Goal: Task Accomplishment & Management: Use online tool/utility

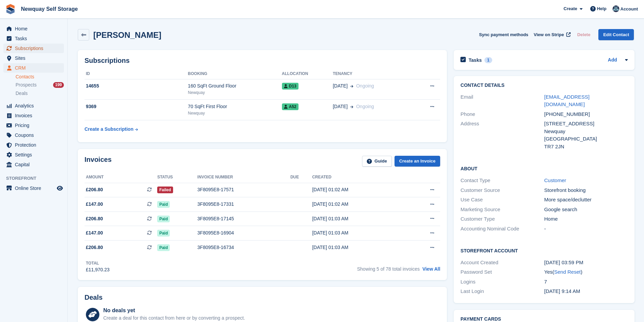
click at [42, 47] on span "Subscriptions" at bounding box center [35, 48] width 41 height 9
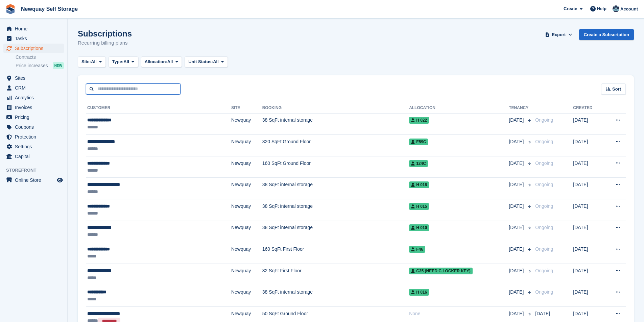
click at [131, 90] on input "text" at bounding box center [133, 88] width 95 height 11
type input "*****"
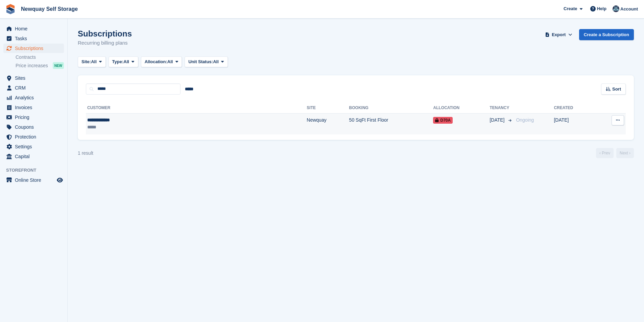
click at [118, 119] on div "**********" at bounding box center [137, 120] width 101 height 7
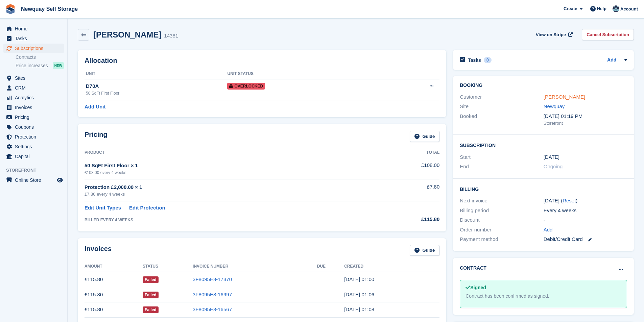
click at [572, 95] on link "[PERSON_NAME]" at bounding box center [564, 97] width 42 height 6
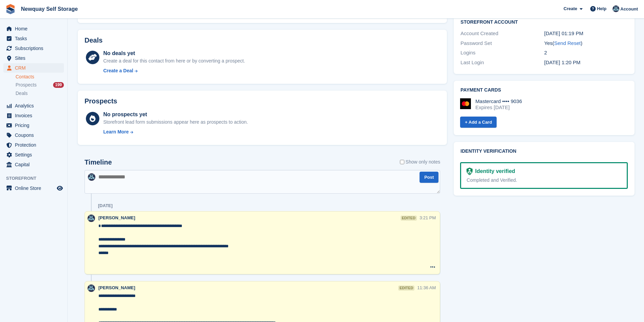
scroll to position [338, 0]
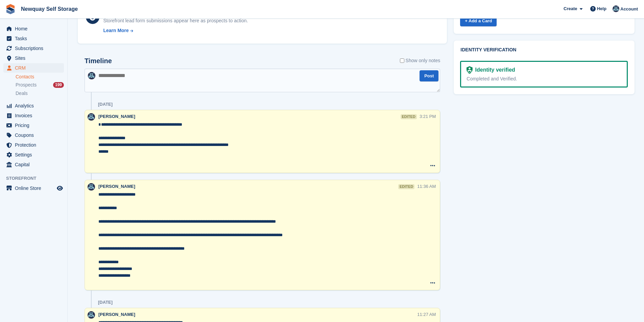
click at [146, 82] on textarea at bounding box center [261, 81] width 355 height 24
paste textarea "**********"
type textarea "**********"
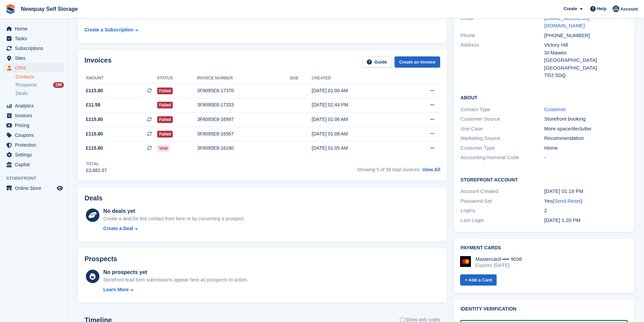
scroll to position [0, 0]
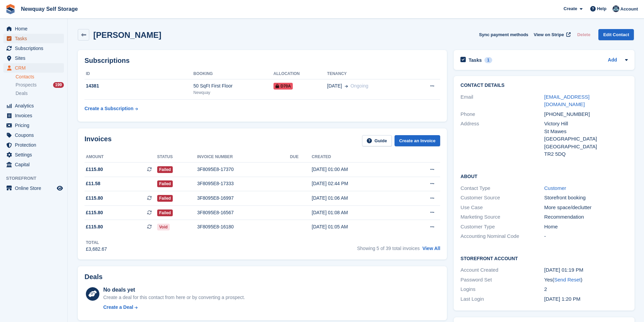
click at [26, 38] on span "Tasks" at bounding box center [35, 38] width 41 height 9
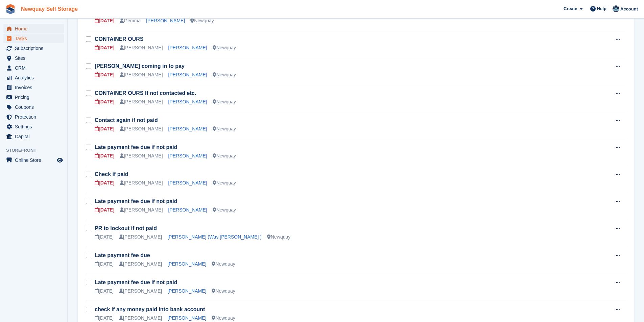
scroll to position [135, 0]
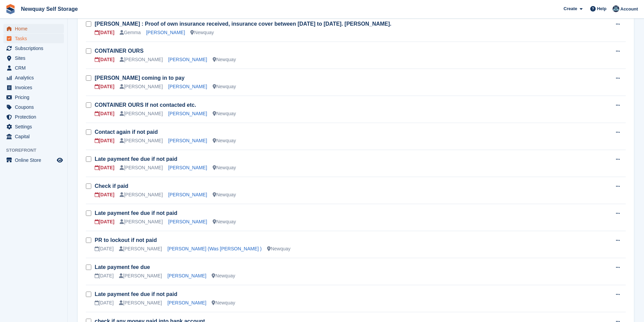
click at [29, 27] on span "Home" at bounding box center [35, 28] width 41 height 9
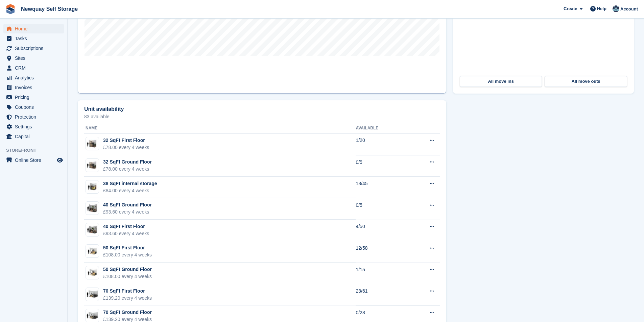
scroll to position [169, 0]
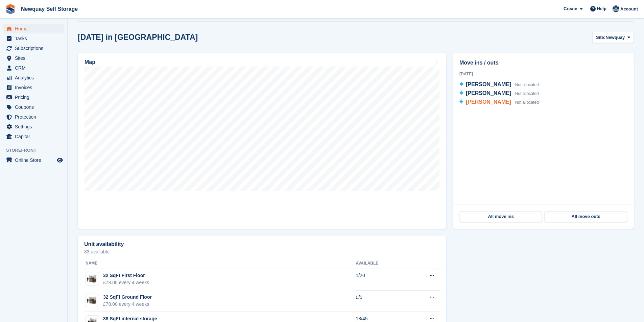
click at [488, 103] on span "[PERSON_NAME]" at bounding box center [488, 102] width 45 height 6
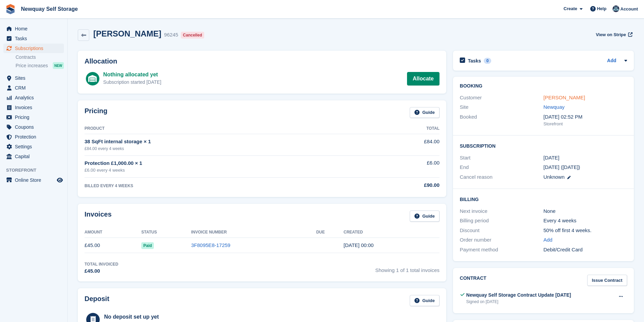
click at [574, 95] on link "[PERSON_NAME]" at bounding box center [564, 98] width 42 height 6
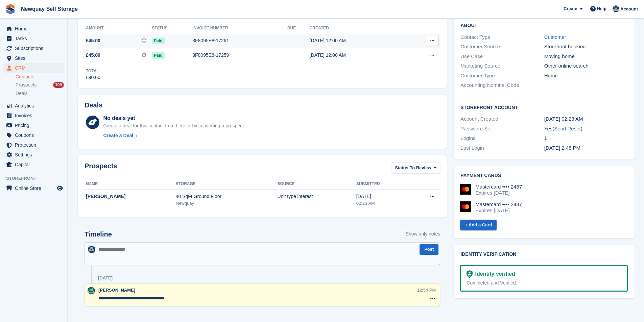
scroll to position [159, 0]
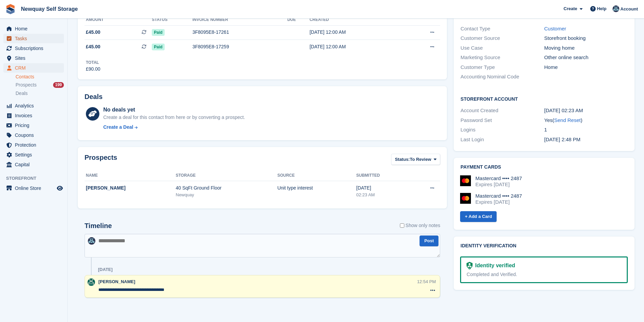
click at [45, 38] on span "Tasks" at bounding box center [35, 38] width 41 height 9
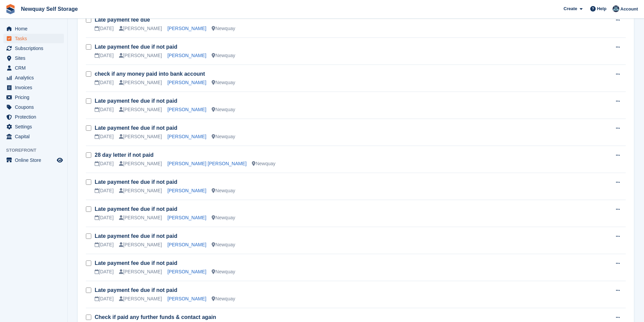
scroll to position [439, 0]
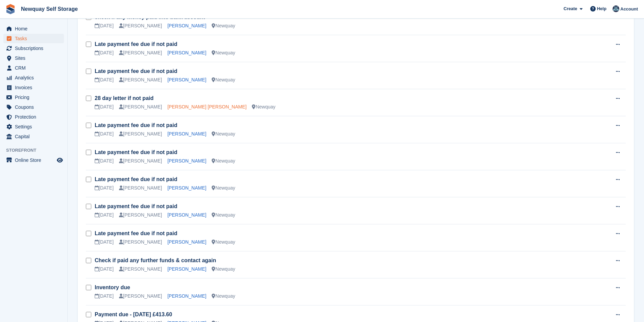
click at [181, 106] on link "Hristo Slavov Slavov" at bounding box center [206, 106] width 79 height 5
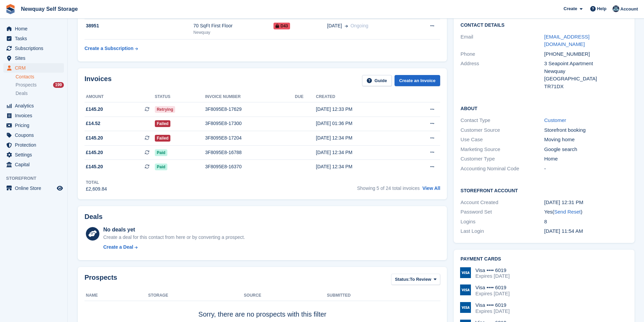
scroll to position [34, 0]
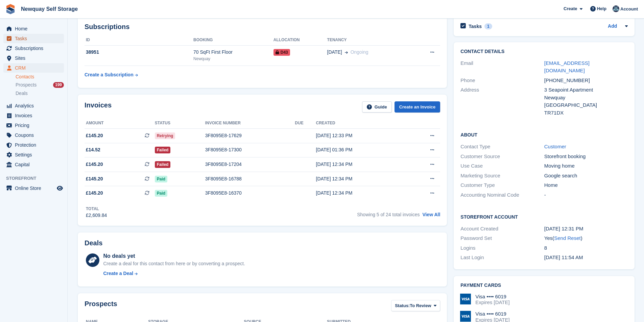
click at [26, 37] on span "Tasks" at bounding box center [35, 38] width 41 height 9
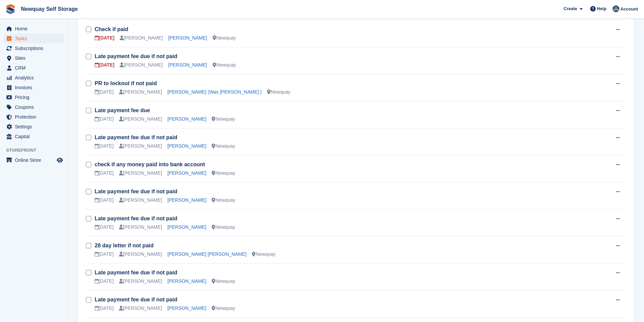
scroll to position [439, 0]
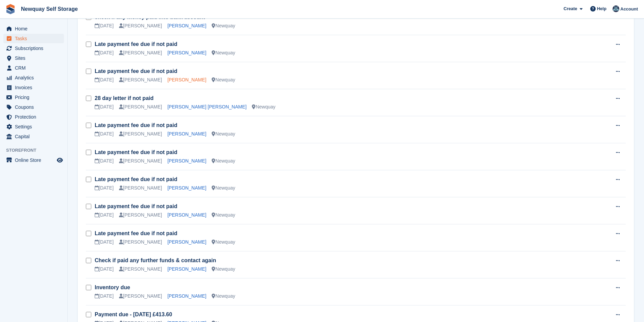
click at [180, 79] on link "Alice Foxall" at bounding box center [186, 79] width 39 height 5
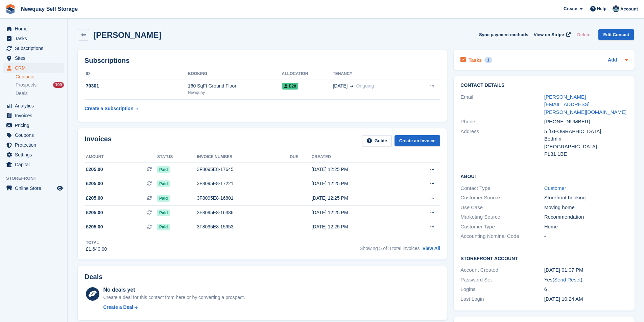
click at [480, 62] on div "Tasks 1" at bounding box center [475, 59] width 31 height 9
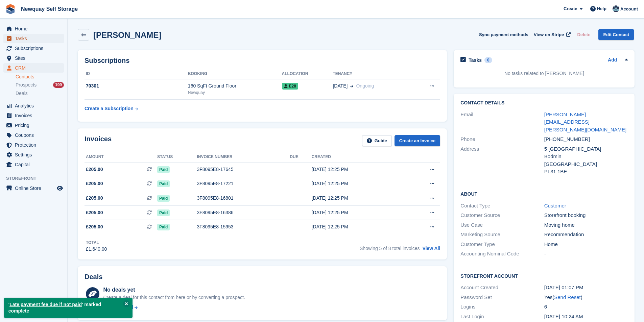
click at [35, 39] on span "Tasks" at bounding box center [35, 38] width 41 height 9
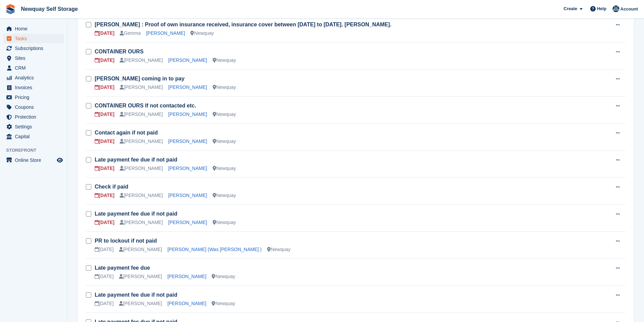
scroll to position [149, 0]
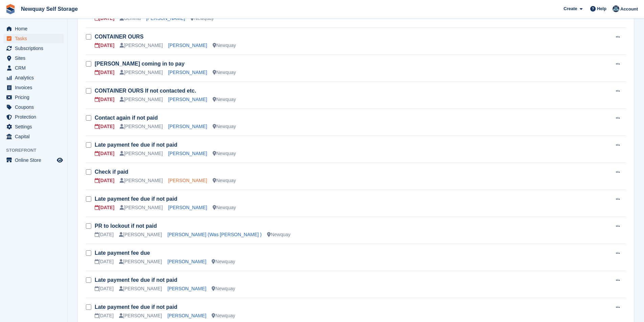
click at [178, 180] on link "Damien Diablo" at bounding box center [187, 180] width 39 height 5
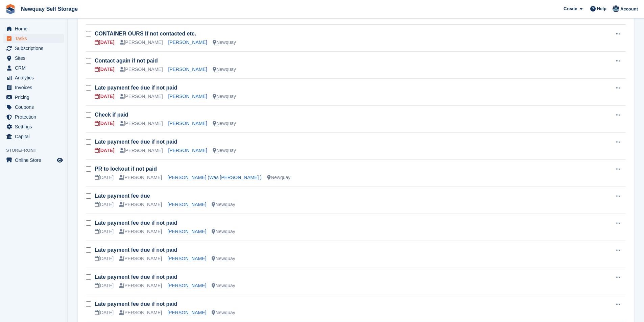
scroll to position [217, 0]
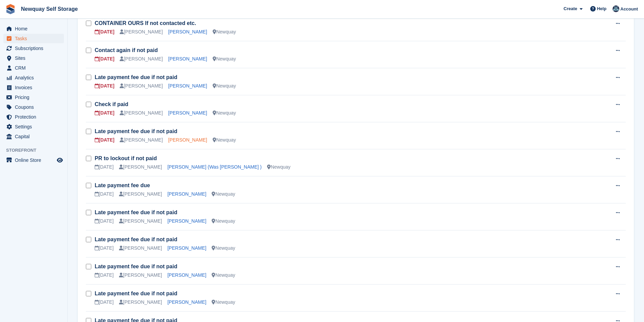
click at [181, 142] on link "Andrew Telfer" at bounding box center [187, 139] width 39 height 5
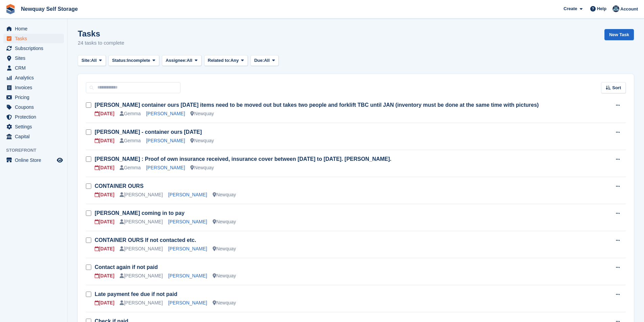
scroll to position [217, 0]
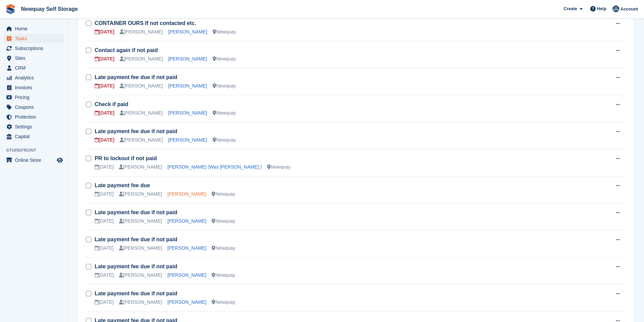
click at [187, 194] on link "Rebecca Graham" at bounding box center [186, 193] width 39 height 5
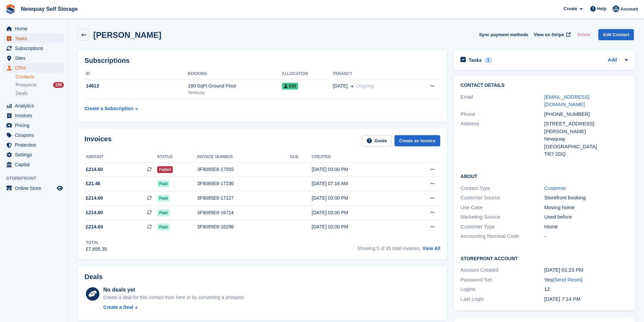
click at [26, 37] on span "Tasks" at bounding box center [35, 38] width 41 height 9
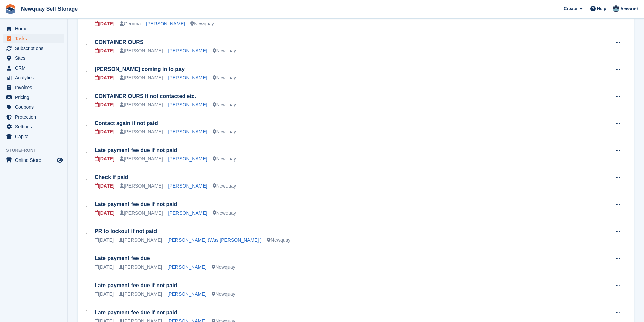
scroll to position [169, 0]
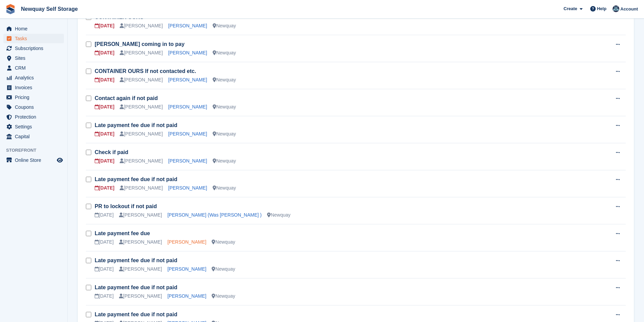
click at [173, 244] on link "Rebecca Graham" at bounding box center [186, 241] width 39 height 5
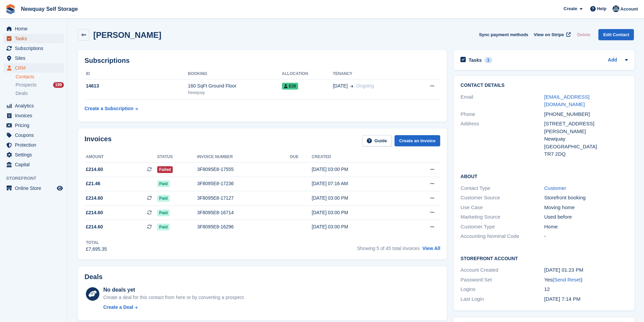
click at [30, 38] on span "Tasks" at bounding box center [35, 38] width 41 height 9
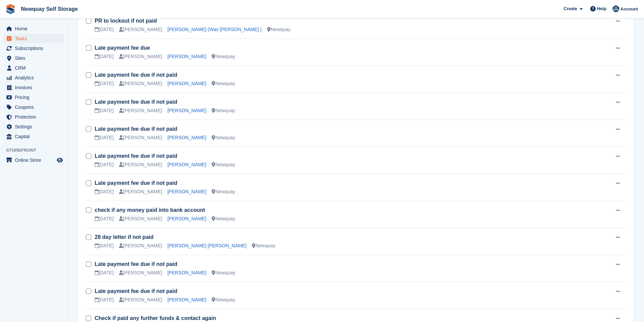
scroll to position [439, 0]
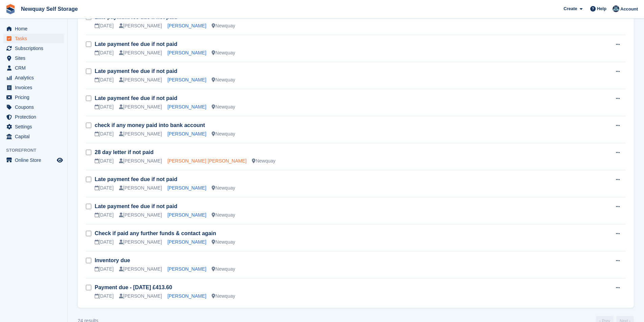
click at [191, 163] on link "Hristo Slavov Slavov" at bounding box center [206, 160] width 79 height 5
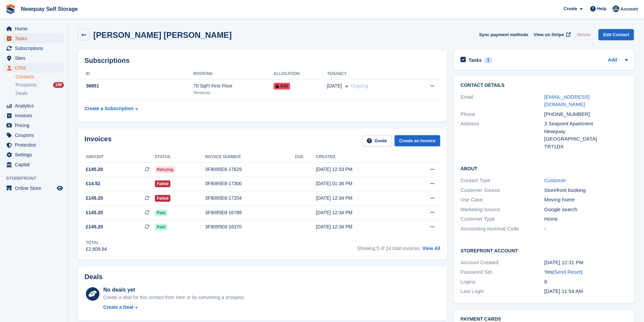
click at [29, 34] on span "Tasks" at bounding box center [35, 38] width 41 height 9
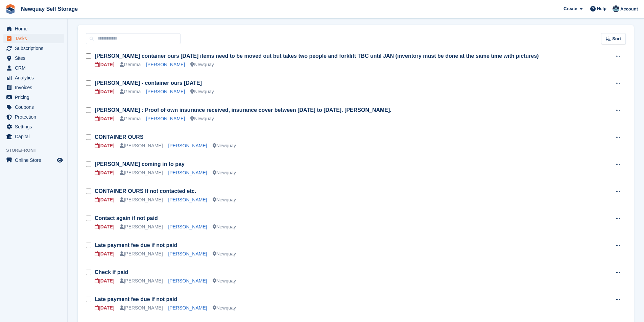
scroll to position [135, 0]
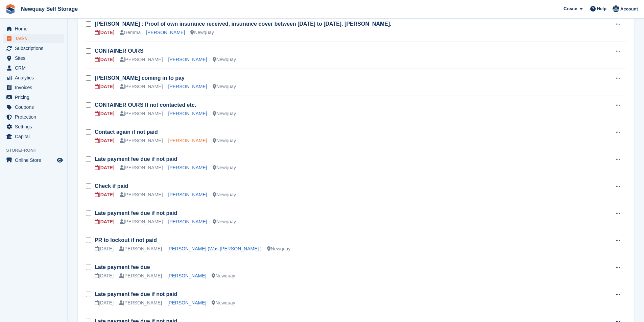
click at [172, 140] on link "Azaria Jeneway" at bounding box center [187, 140] width 39 height 5
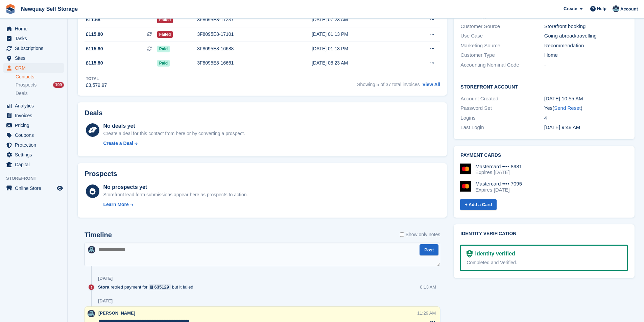
scroll to position [101, 0]
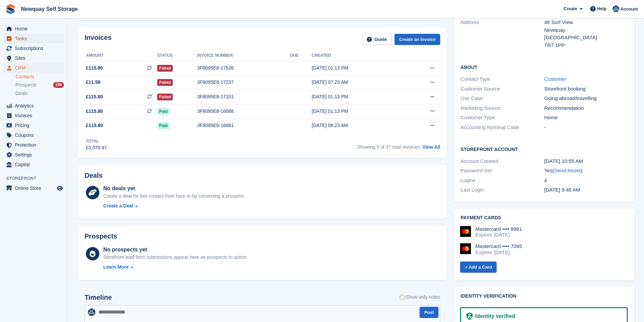
click at [18, 39] on span "Tasks" at bounding box center [35, 38] width 41 height 9
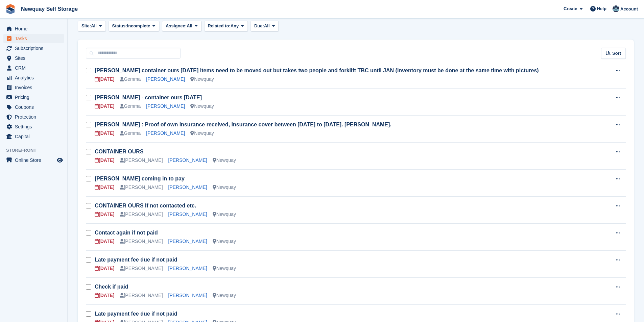
scroll to position [68, 0]
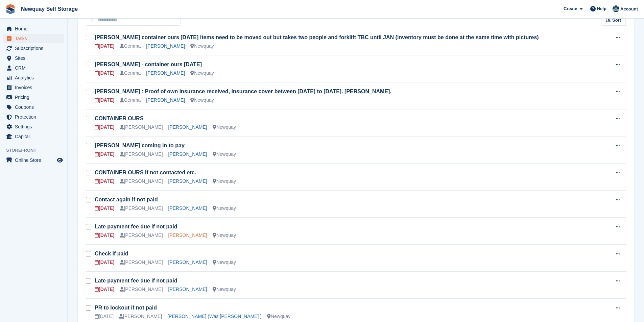
click at [185, 234] on link "Luke McCafferty" at bounding box center [187, 234] width 39 height 5
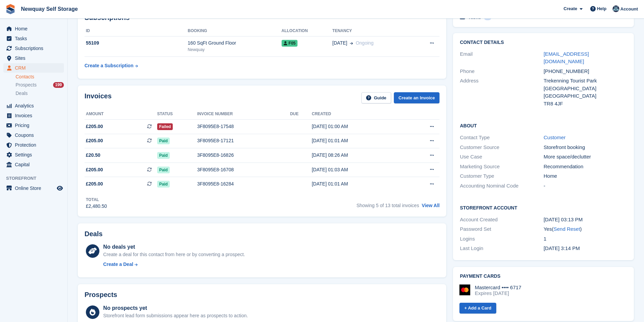
scroll to position [135, 0]
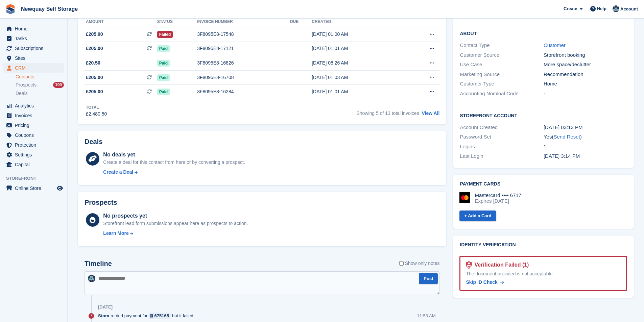
click at [36, 33] on ul "Home" at bounding box center [33, 29] width 67 height 10
click at [33, 38] on span "Tasks" at bounding box center [35, 38] width 41 height 9
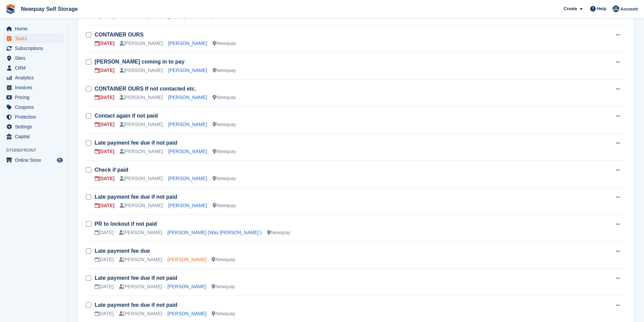
scroll to position [203, 0]
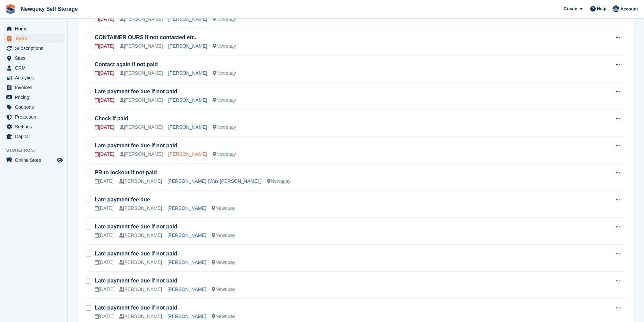
click at [178, 154] on link "Andrew Telfer" at bounding box center [187, 153] width 39 height 5
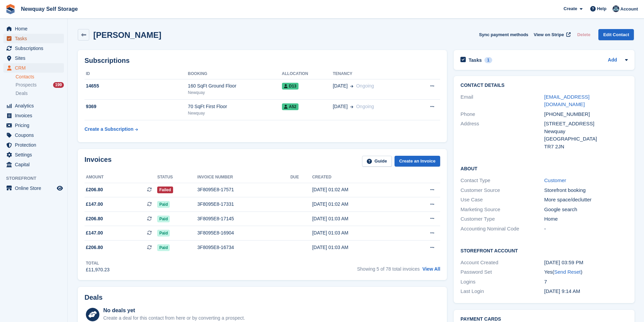
click at [29, 40] on span "Tasks" at bounding box center [35, 38] width 41 height 9
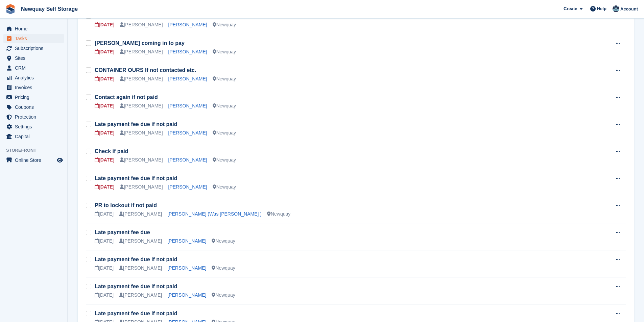
scroll to position [203, 0]
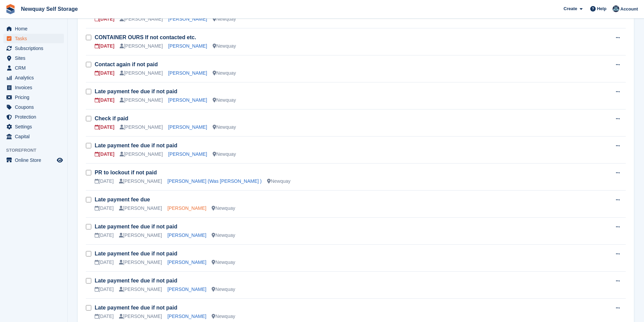
click at [179, 210] on link "Rebecca Graham" at bounding box center [186, 207] width 39 height 5
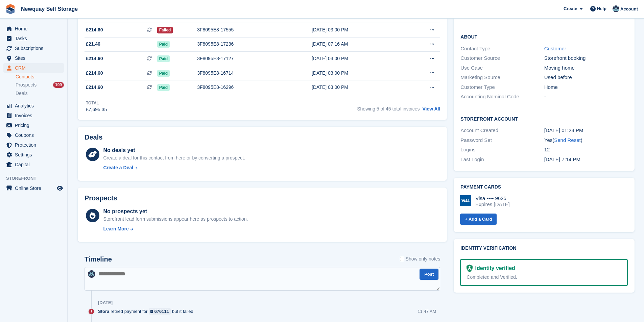
scroll to position [203, 0]
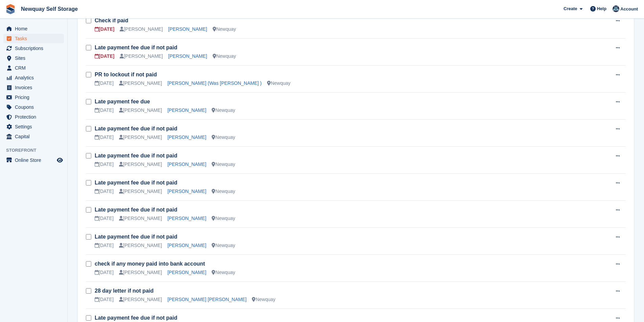
scroll to position [304, 0]
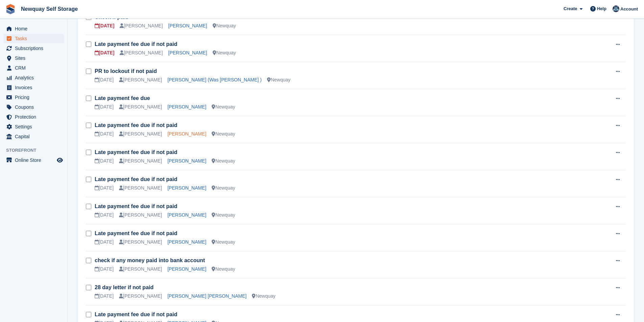
click at [175, 133] on link "Lynne Johnson" at bounding box center [186, 133] width 39 height 5
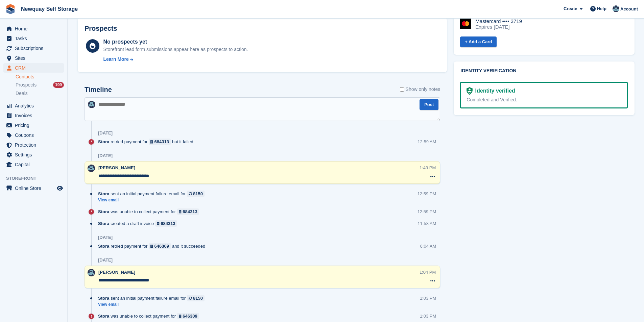
scroll to position [304, 0]
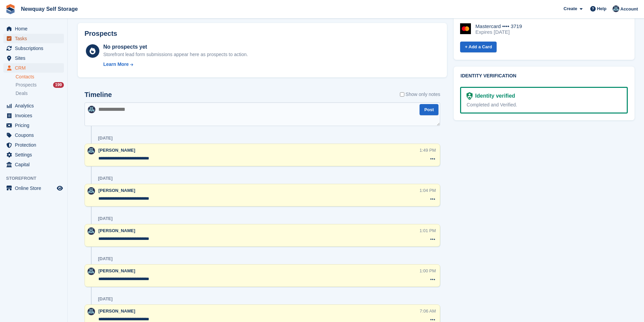
click at [24, 40] on span "Tasks" at bounding box center [35, 38] width 41 height 9
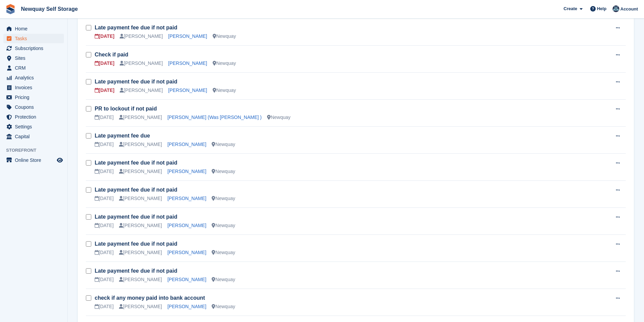
scroll to position [270, 0]
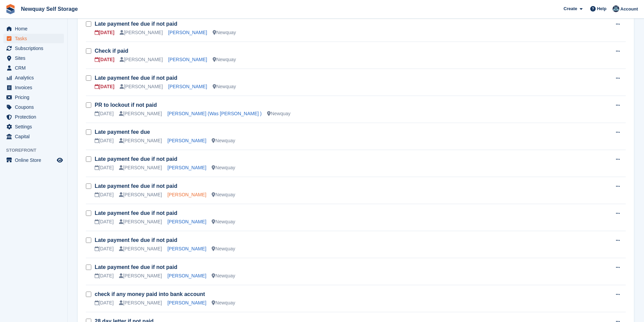
click at [175, 195] on link "Laura Dutton" at bounding box center [186, 194] width 39 height 5
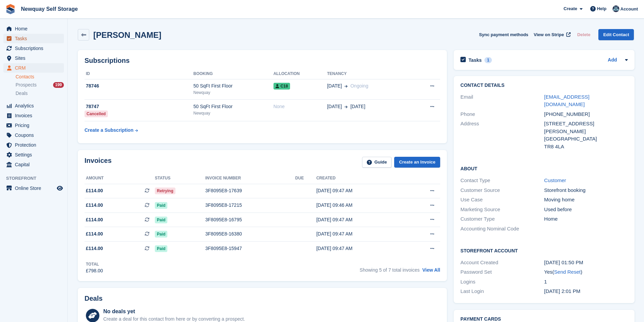
click at [26, 35] on span "Tasks" at bounding box center [35, 38] width 41 height 9
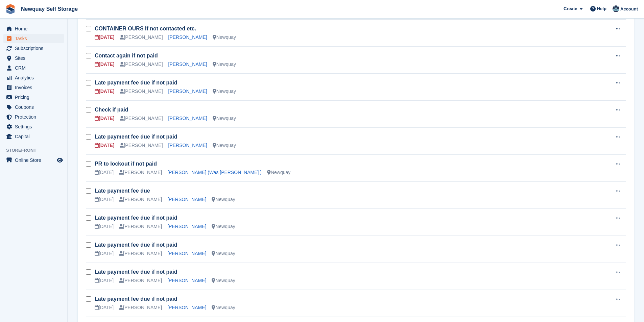
scroll to position [304, 0]
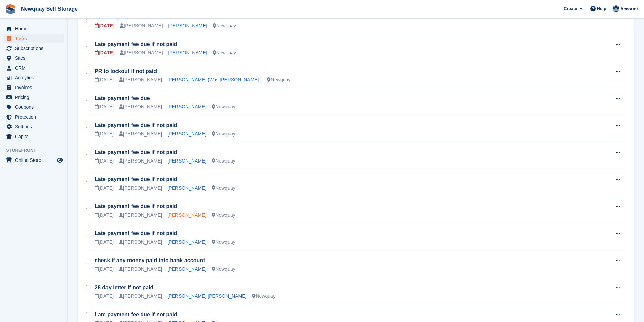
click at [179, 215] on link "Neill Thompson" at bounding box center [186, 214] width 39 height 5
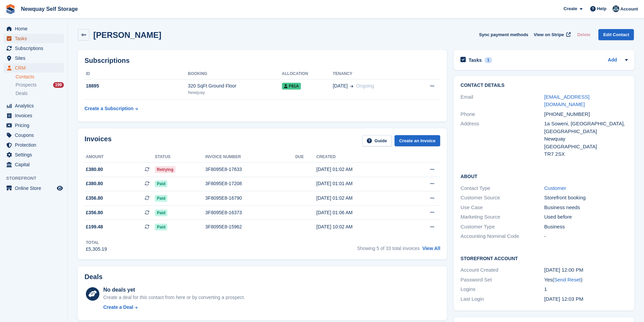
click at [34, 36] on span "Tasks" at bounding box center [35, 38] width 41 height 9
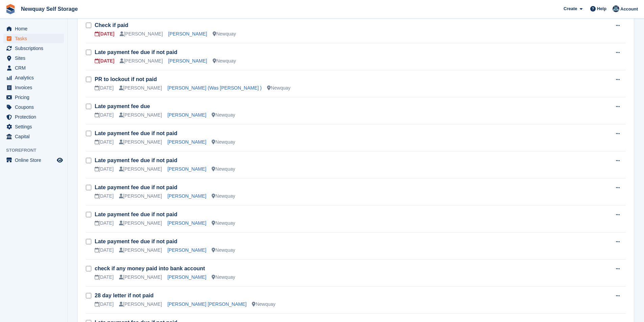
scroll to position [372, 0]
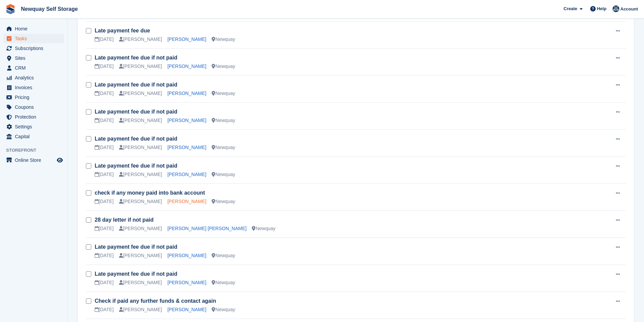
click at [173, 203] on link "Stev Harnisch" at bounding box center [186, 201] width 39 height 5
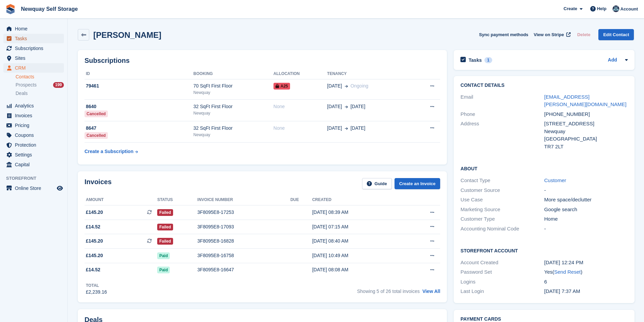
click at [30, 38] on span "Tasks" at bounding box center [35, 38] width 41 height 9
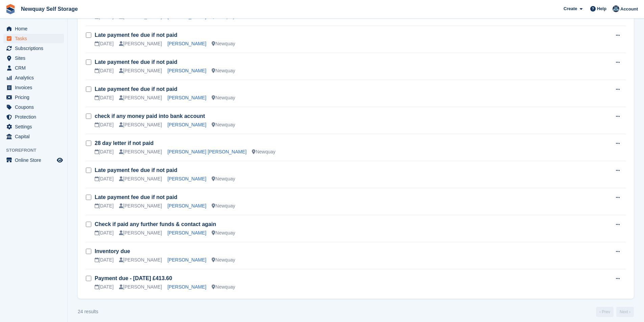
scroll to position [453, 0]
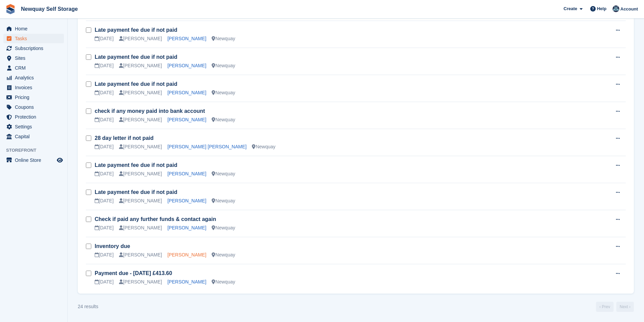
click at [183, 253] on link "Sonia Forgham" at bounding box center [186, 254] width 39 height 5
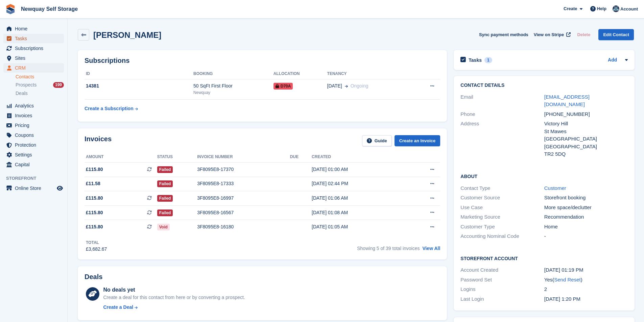
click at [22, 40] on span "Tasks" at bounding box center [35, 38] width 41 height 9
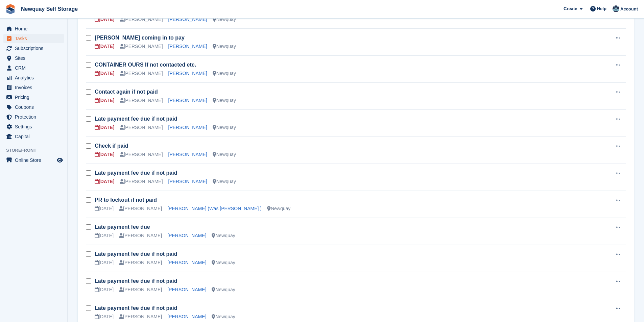
scroll to position [169, 0]
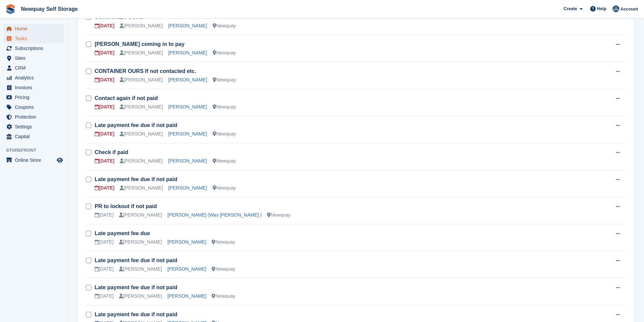
click at [32, 26] on span "Home" at bounding box center [35, 28] width 41 height 9
